Goal: Navigation & Orientation: Find specific page/section

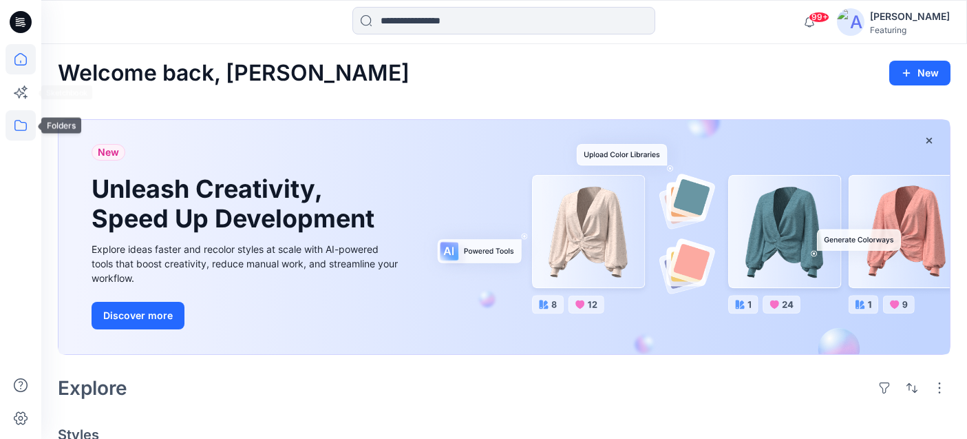
click at [23, 125] on icon at bounding box center [21, 125] width 30 height 30
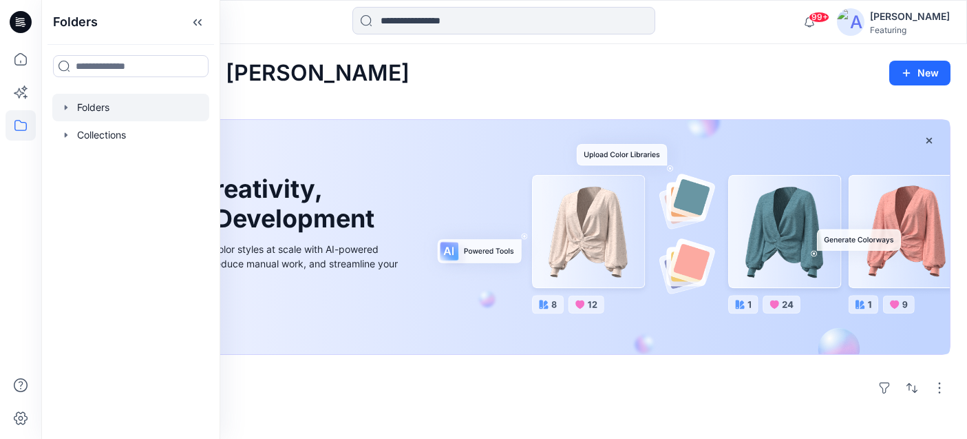
click at [98, 109] on div at bounding box center [130, 108] width 157 height 28
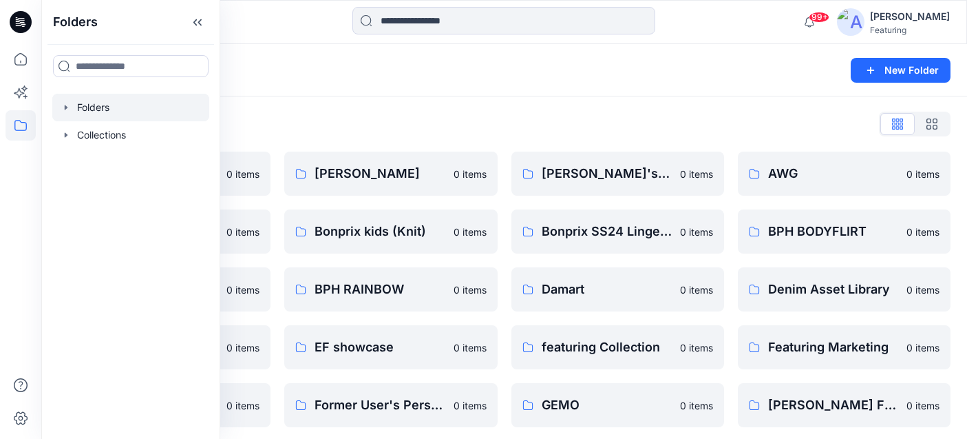
click at [562, 80] on div "Folders New Folder" at bounding box center [504, 70] width 926 height 52
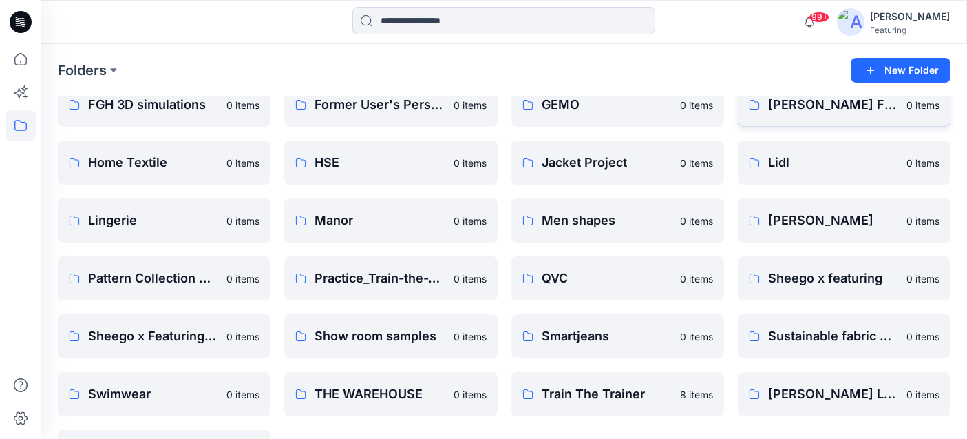
click at [827, 105] on p "[PERSON_NAME] Finnland" at bounding box center [833, 104] width 130 height 19
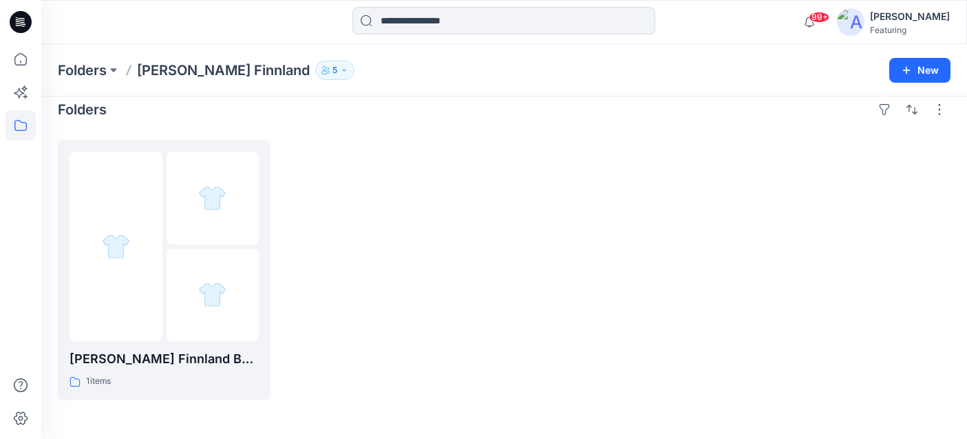
scroll to position [14, 0]
click at [111, 368] on p "[PERSON_NAME] Finnland Board" at bounding box center [164, 358] width 189 height 19
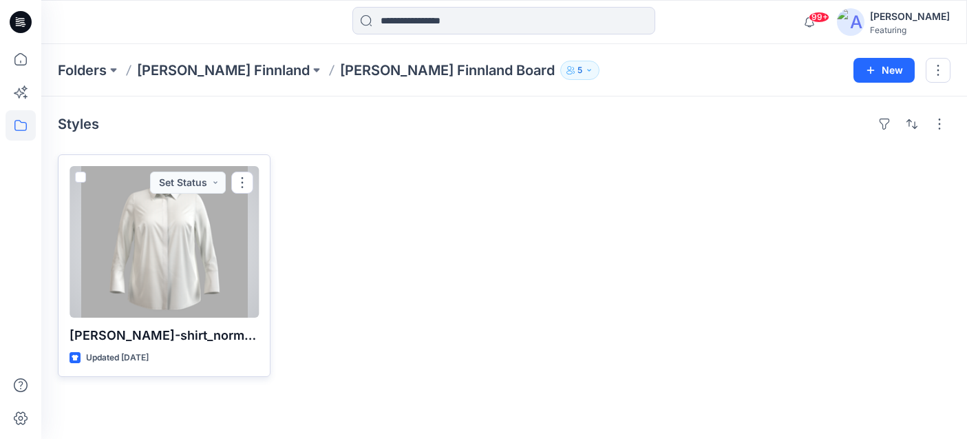
click at [162, 265] on div at bounding box center [164, 241] width 189 height 151
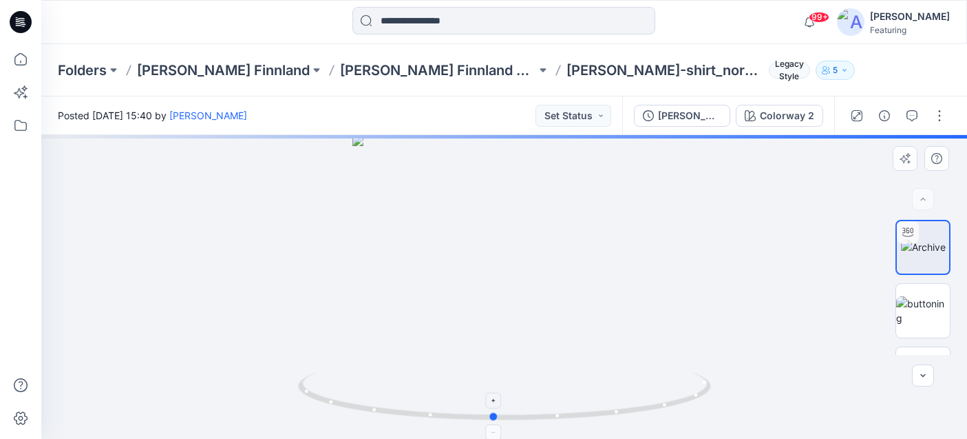
drag, startPoint x: 649, startPoint y: 411, endPoint x: 637, endPoint y: 408, distance: 11.5
click at [637, 408] on icon at bounding box center [506, 398] width 417 height 52
click at [927, 296] on img at bounding box center [923, 310] width 54 height 29
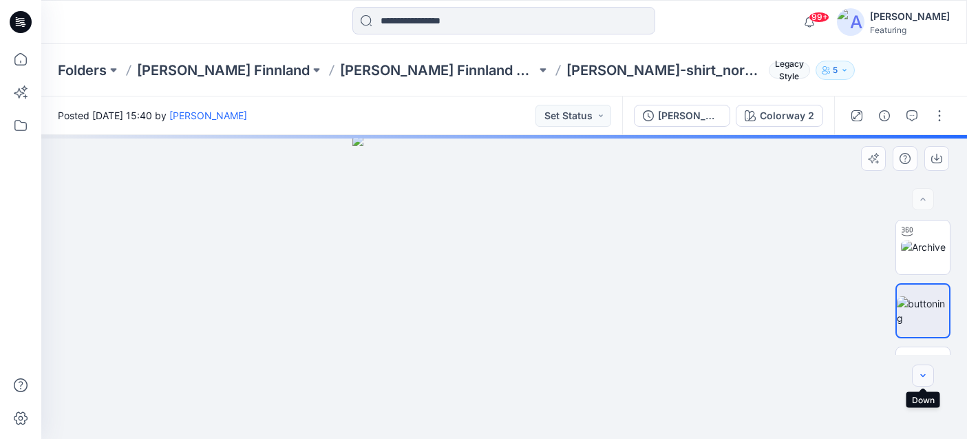
click at [925, 373] on icon "button" at bounding box center [923, 375] width 11 height 11
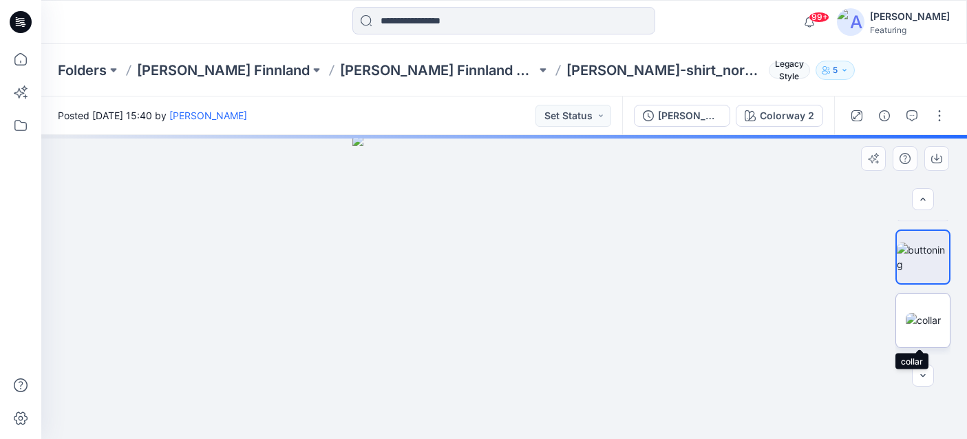
click at [928, 327] on img at bounding box center [923, 320] width 35 height 14
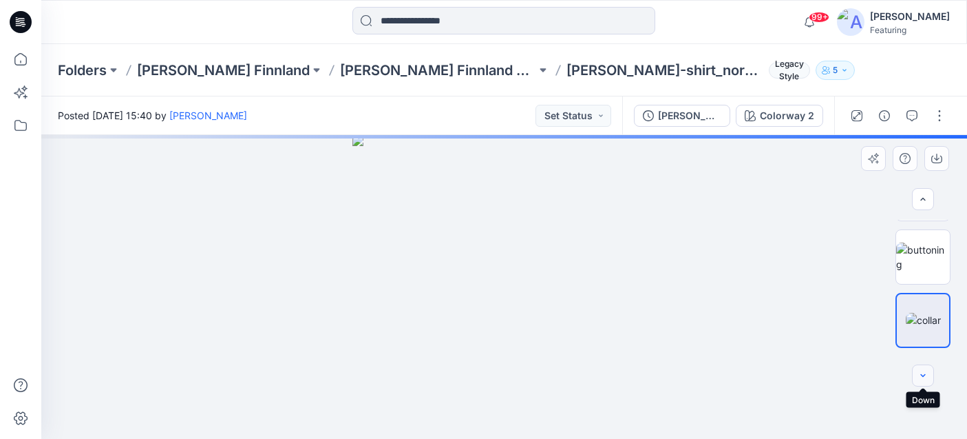
click at [927, 370] on icon "button" at bounding box center [923, 375] width 11 height 11
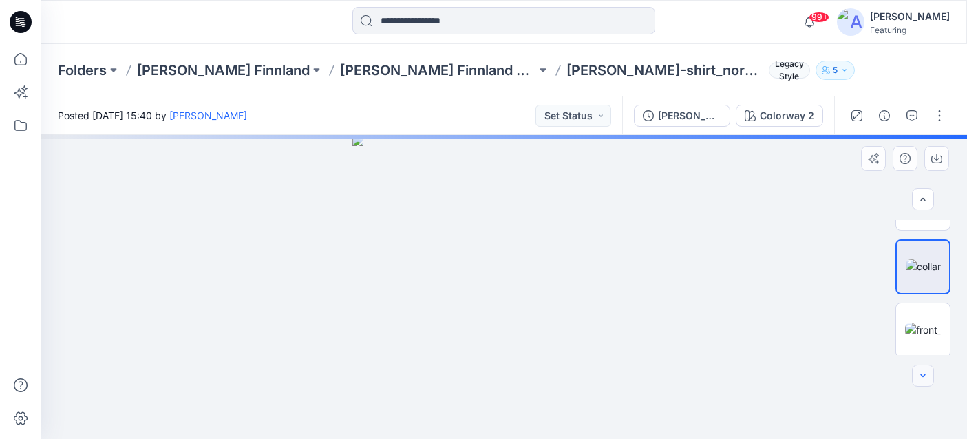
click at [927, 370] on icon "button" at bounding box center [923, 375] width 11 height 11
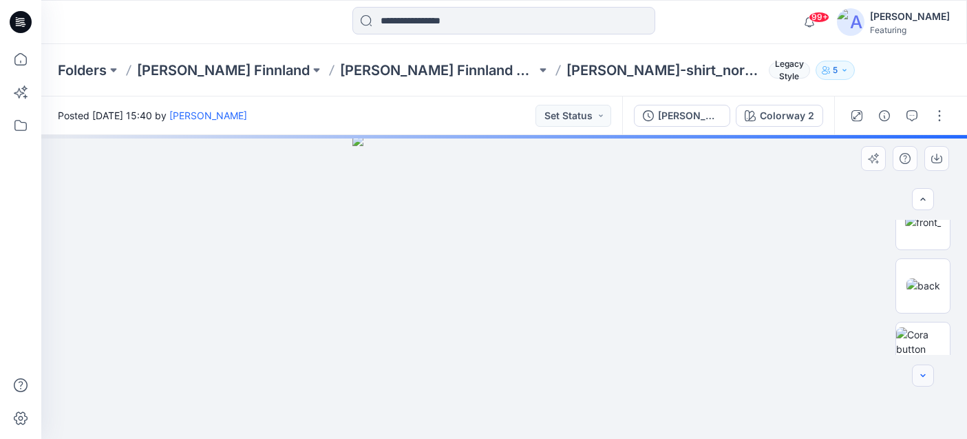
click at [927, 370] on icon "button" at bounding box center [923, 375] width 11 height 11
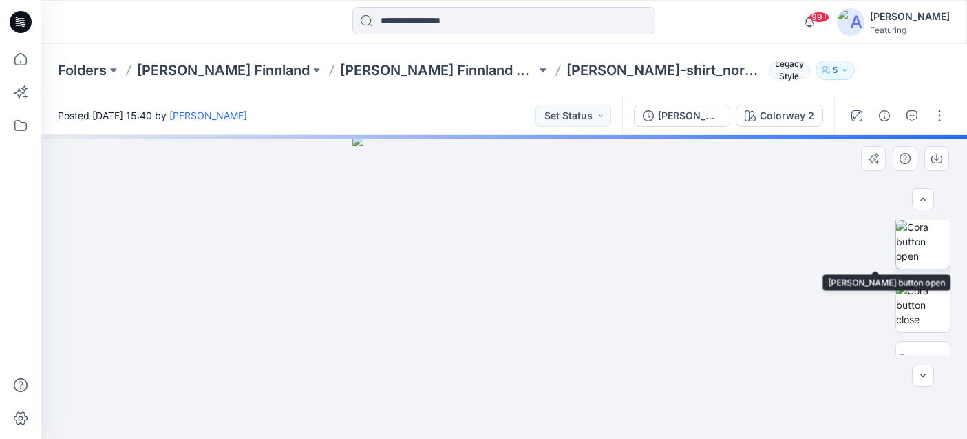
click at [931, 253] on img at bounding box center [923, 241] width 54 height 43
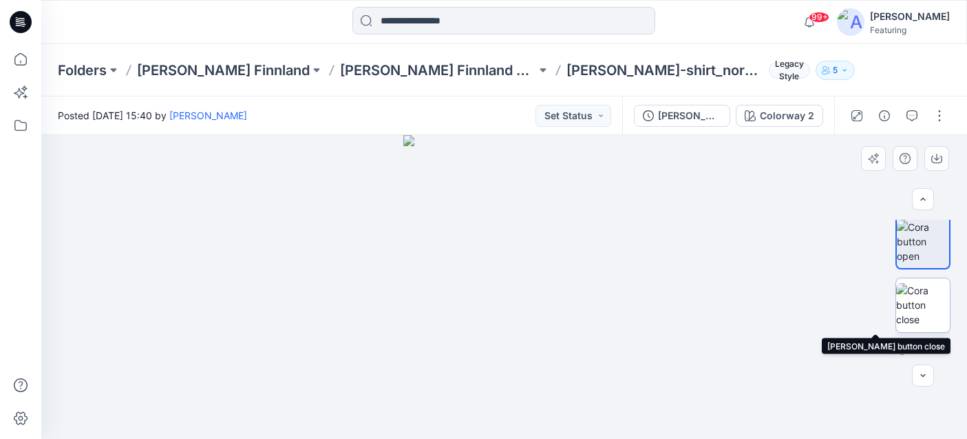
click at [927, 296] on img at bounding box center [923, 304] width 54 height 43
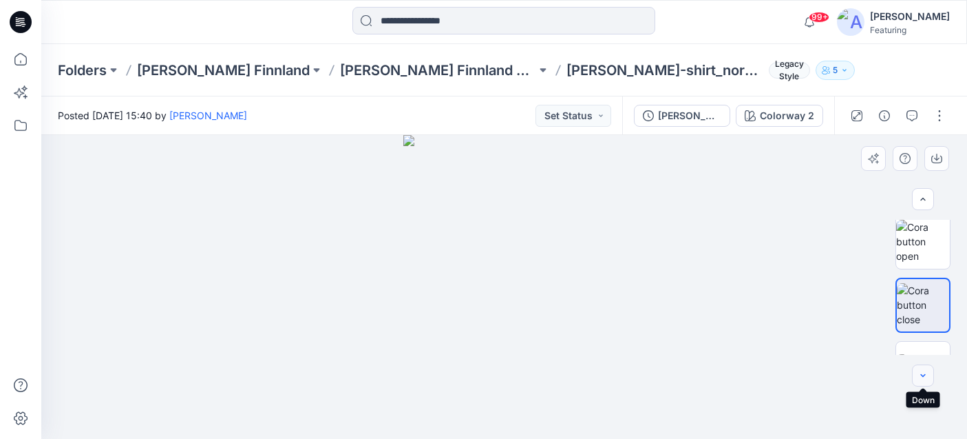
click at [924, 372] on icon "button" at bounding box center [923, 375] width 11 height 11
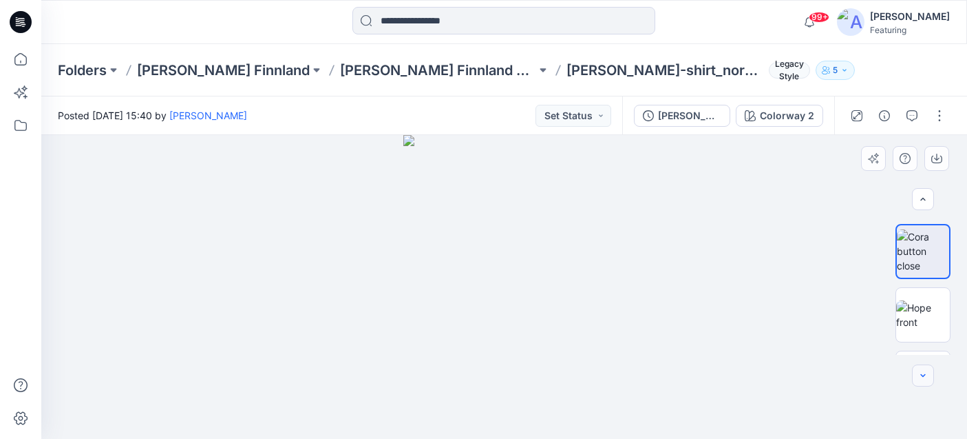
click at [924, 372] on icon "button" at bounding box center [923, 375] width 11 height 11
click at [922, 264] on img at bounding box center [923, 260] width 54 height 29
click at [922, 378] on icon "button" at bounding box center [923, 375] width 11 height 11
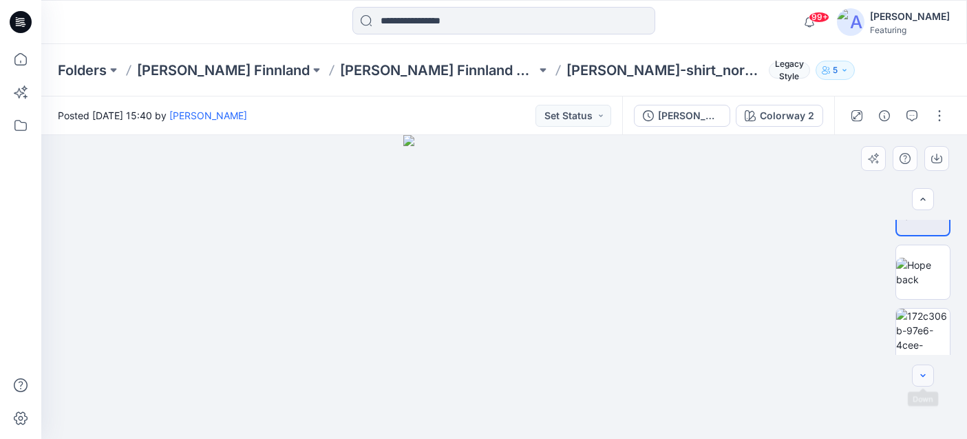
click at [922, 378] on icon "button" at bounding box center [923, 375] width 11 height 11
click at [922, 378] on div at bounding box center [923, 375] width 22 height 22
